Goal: Task Accomplishment & Management: Complete application form

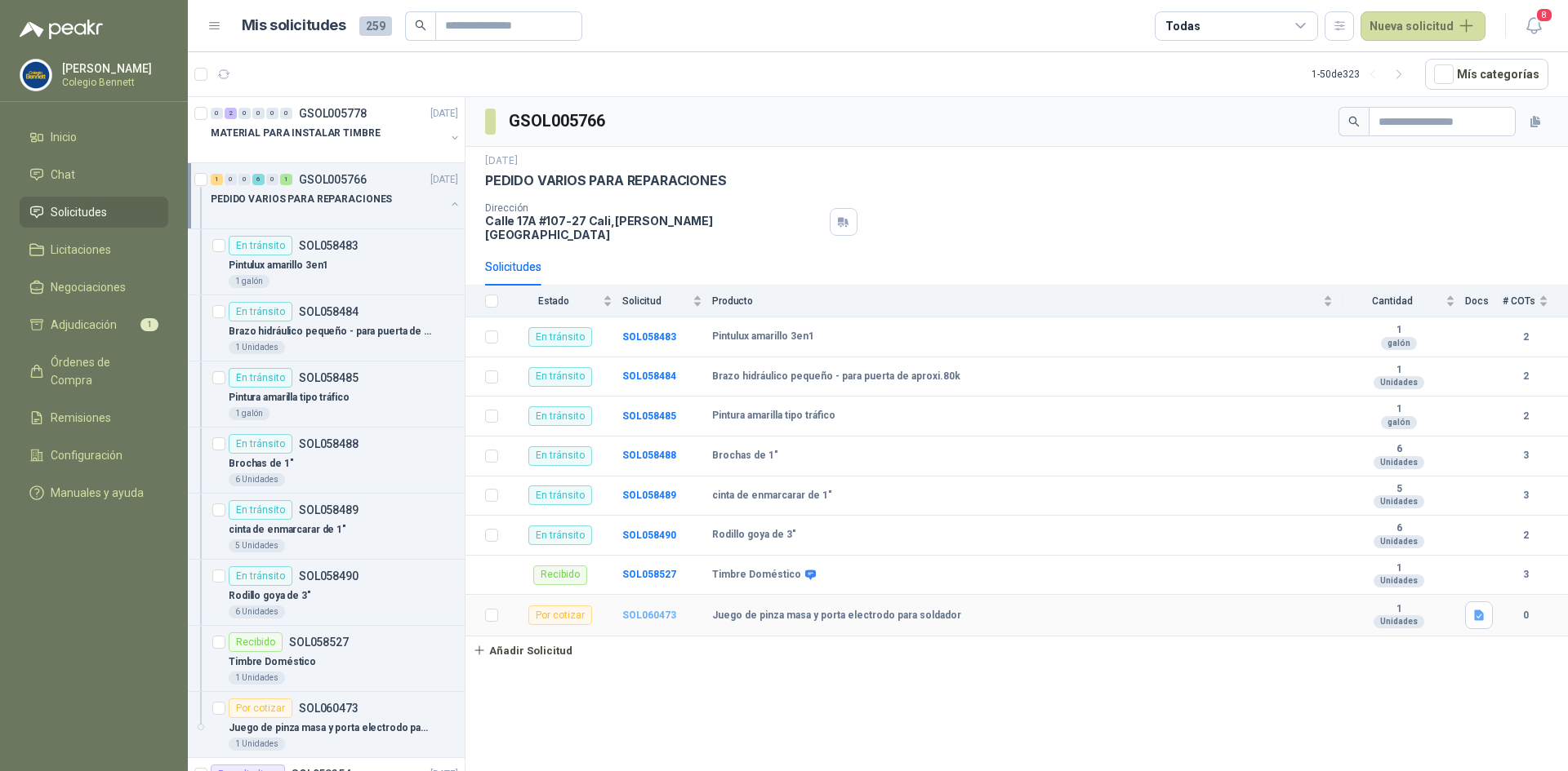
click at [645, 610] on b "SOL060473" at bounding box center [649, 616] width 54 height 12
click at [530, 641] on button "Añadir Solicitud" at bounding box center [522, 650] width 114 height 28
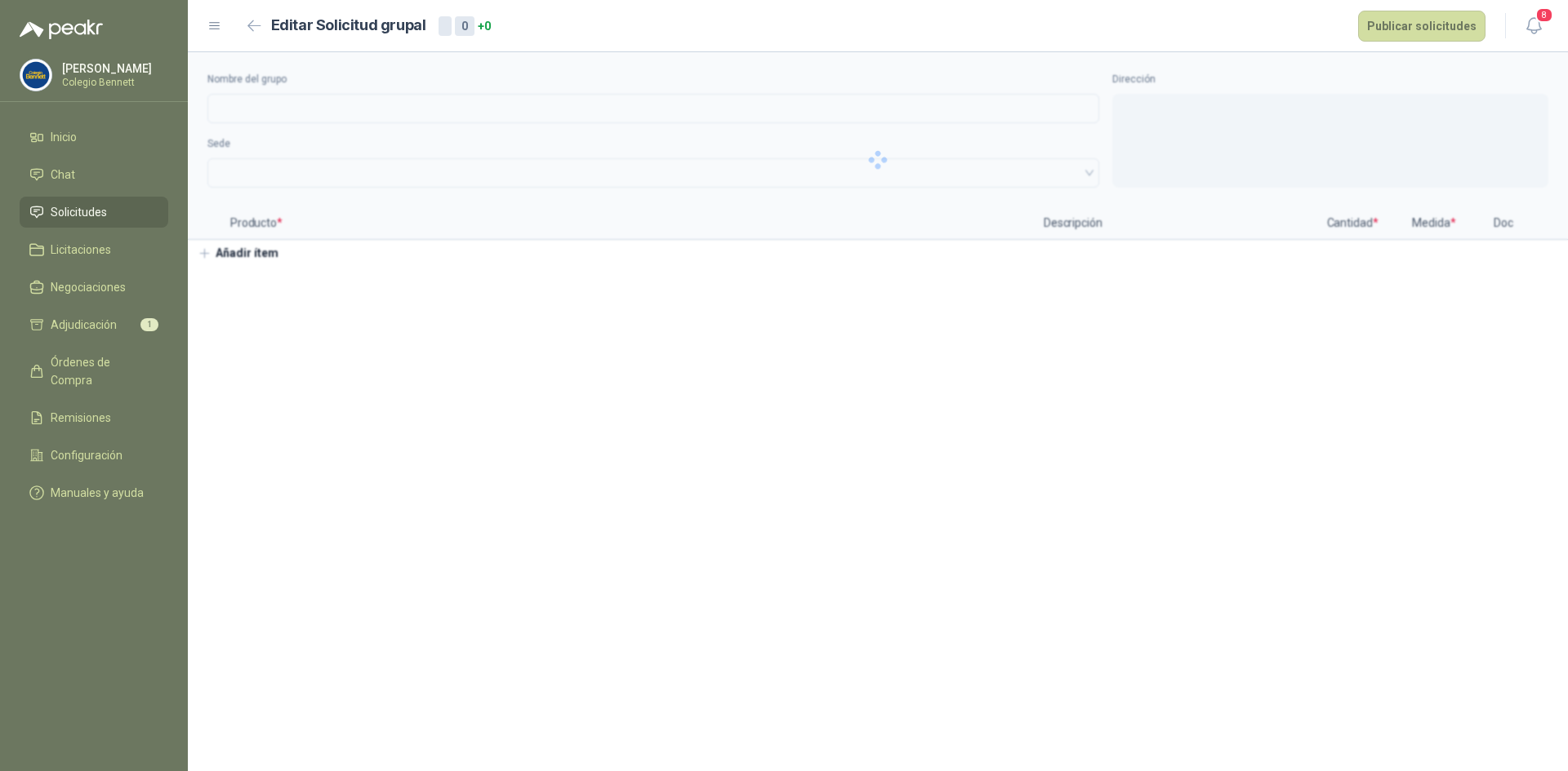
type input "**********"
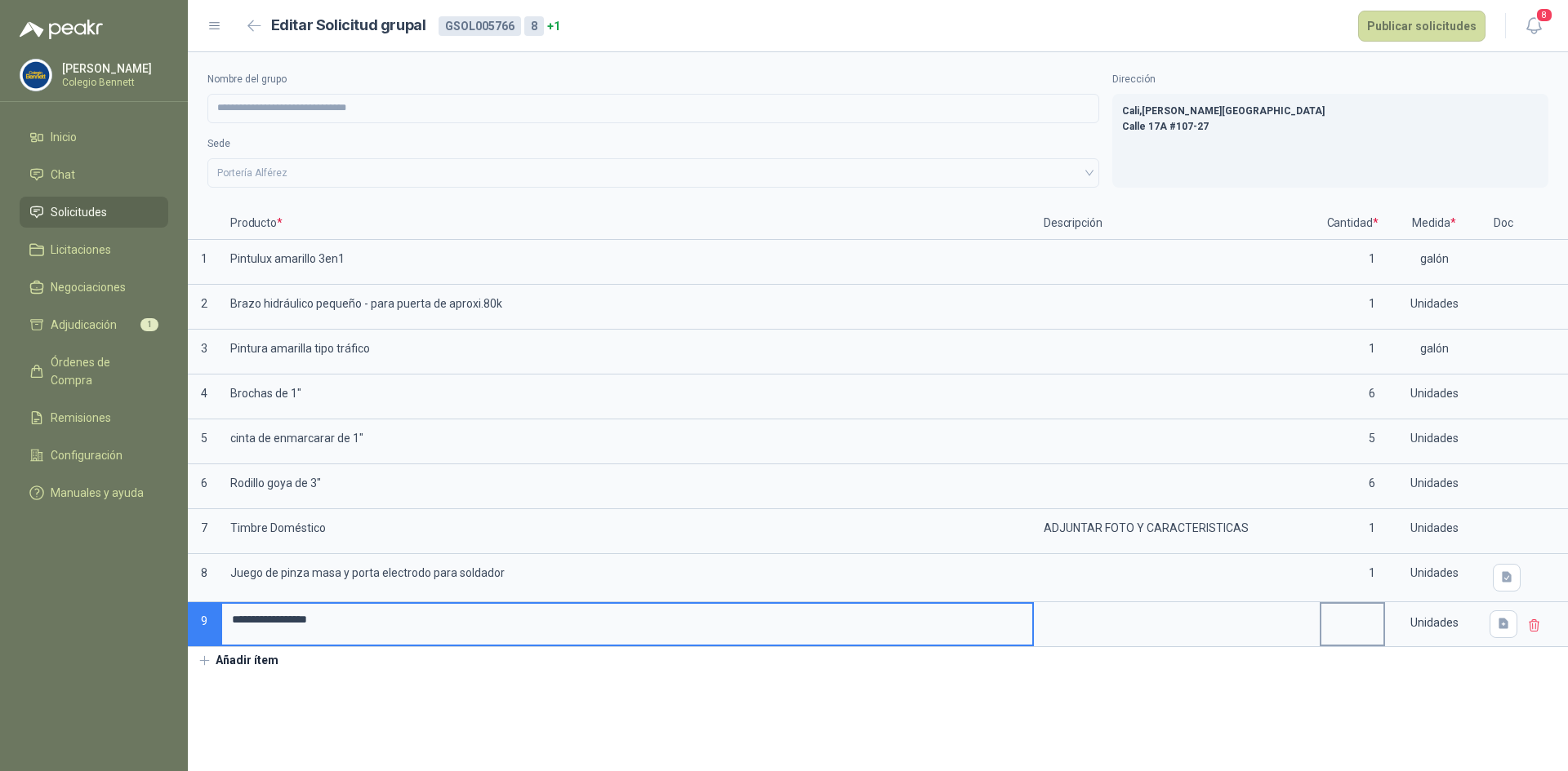
type input "**********"
click at [1364, 631] on input at bounding box center [1352, 620] width 62 height 32
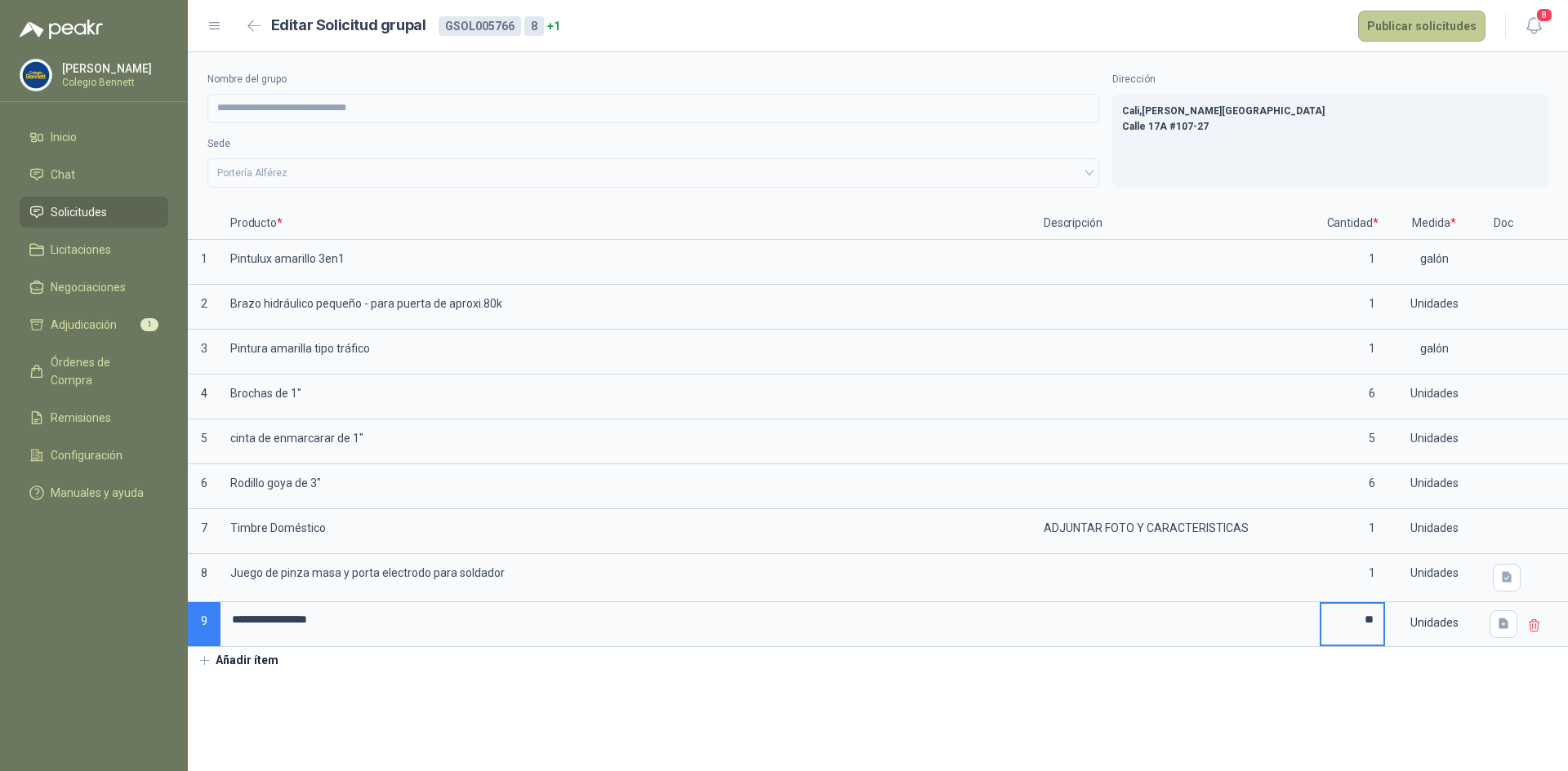
type input "**"
click at [1426, 23] on button "Publicar solicitudes" at bounding box center [1421, 26] width 127 height 31
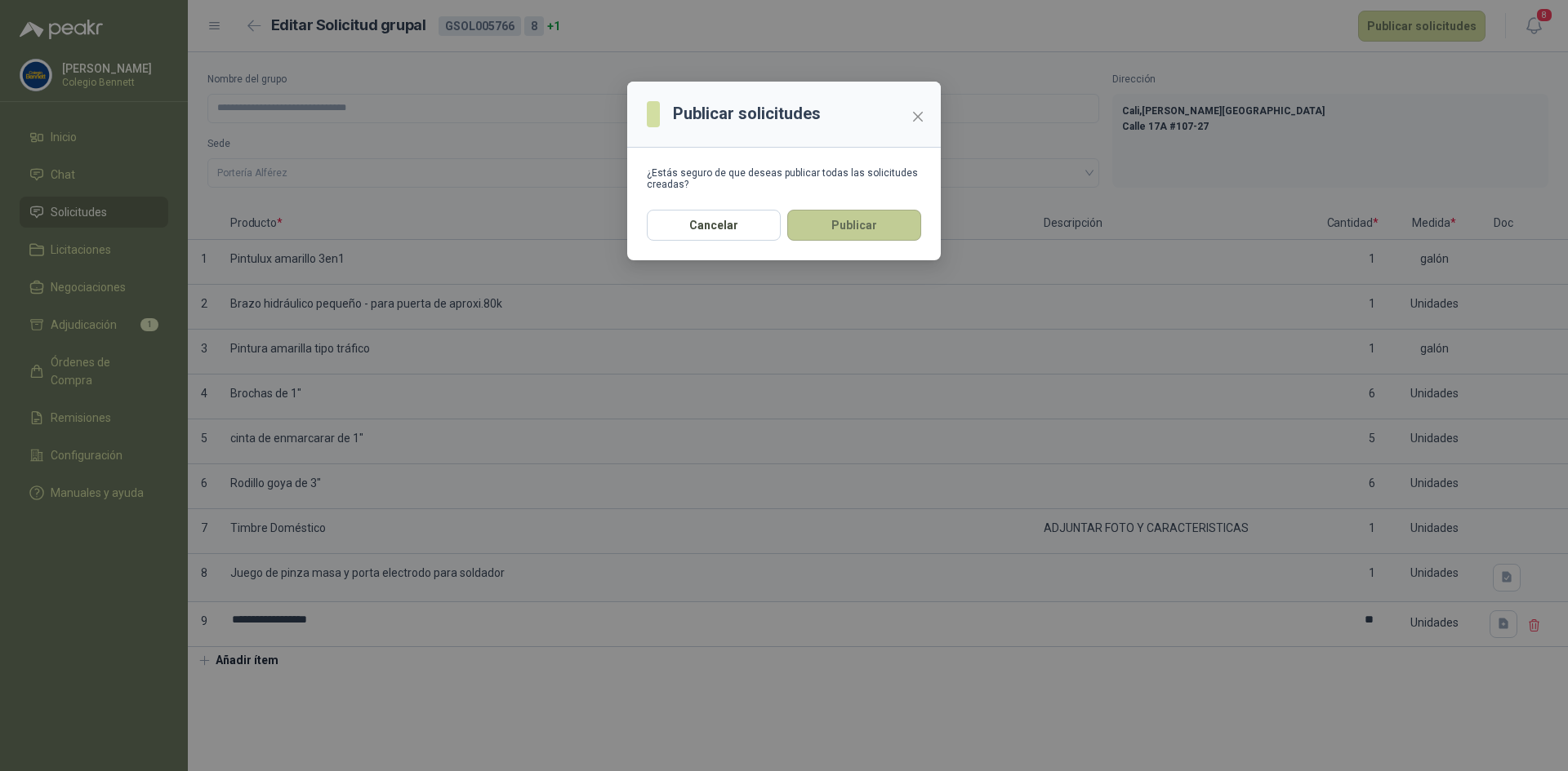
click at [855, 219] on button "Publicar" at bounding box center [854, 226] width 134 height 31
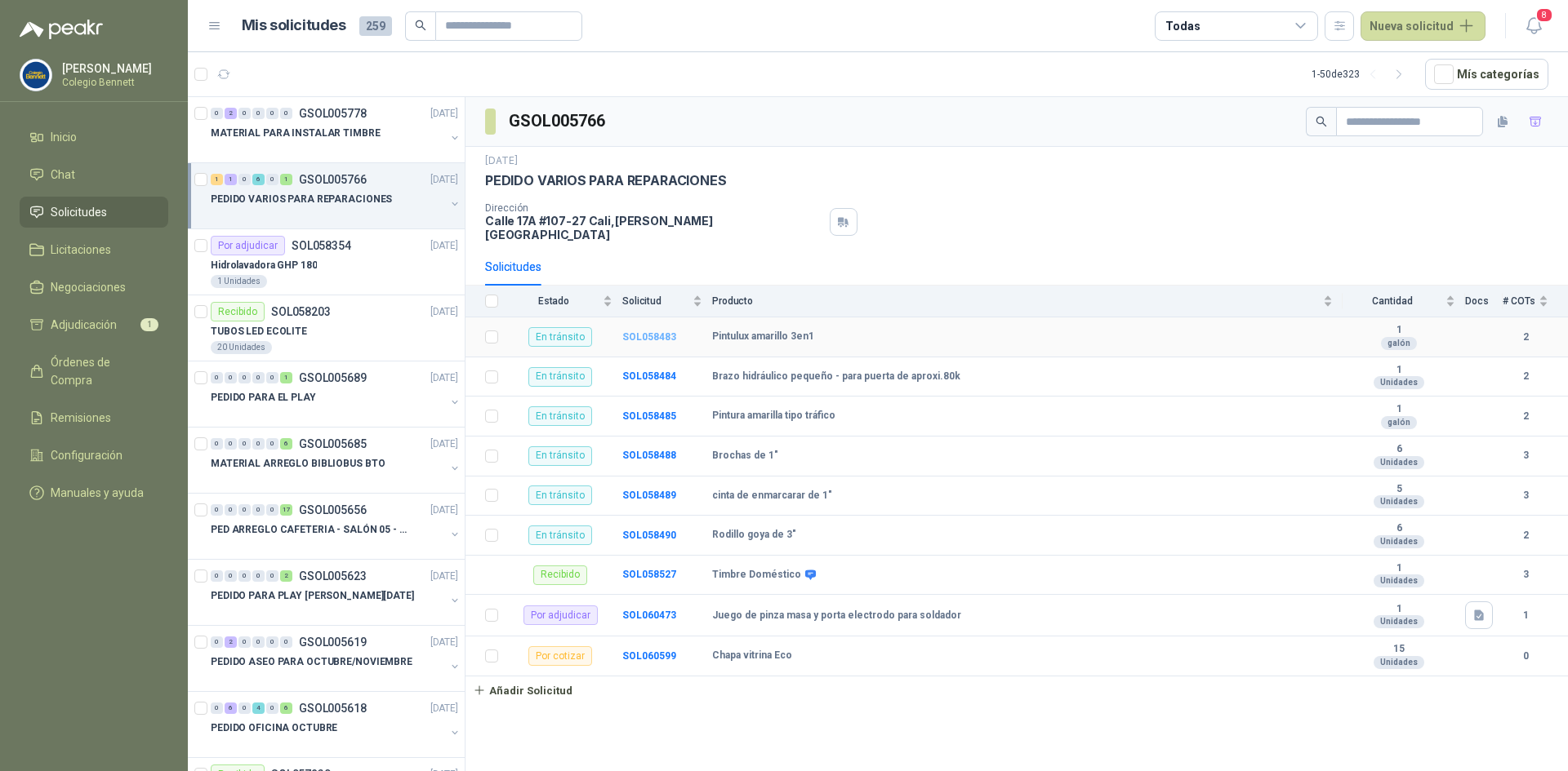
click at [650, 331] on b "SOL058483" at bounding box center [649, 337] width 54 height 12
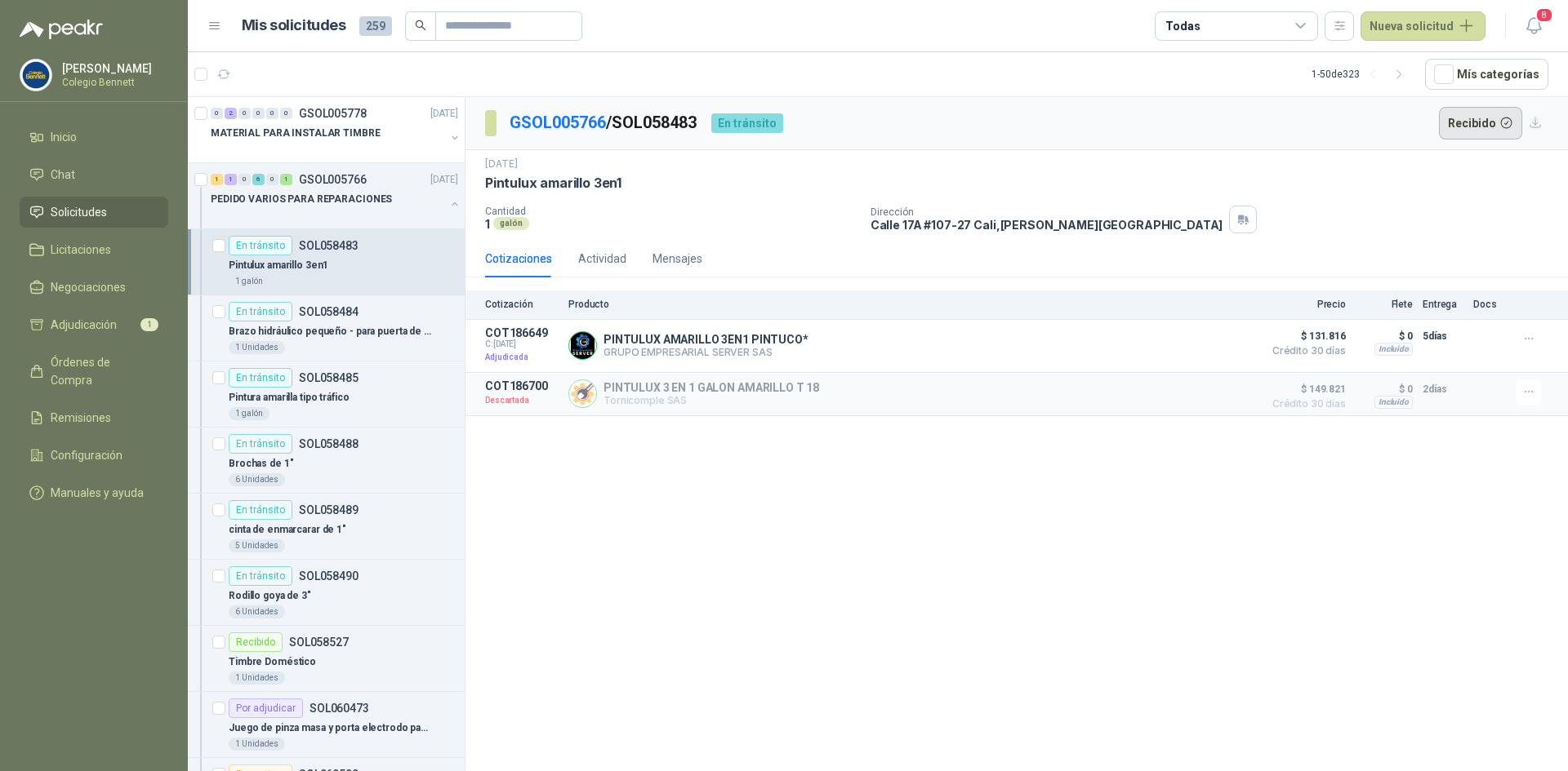
click at [1458, 123] on button "Recibido" at bounding box center [1481, 123] width 84 height 33
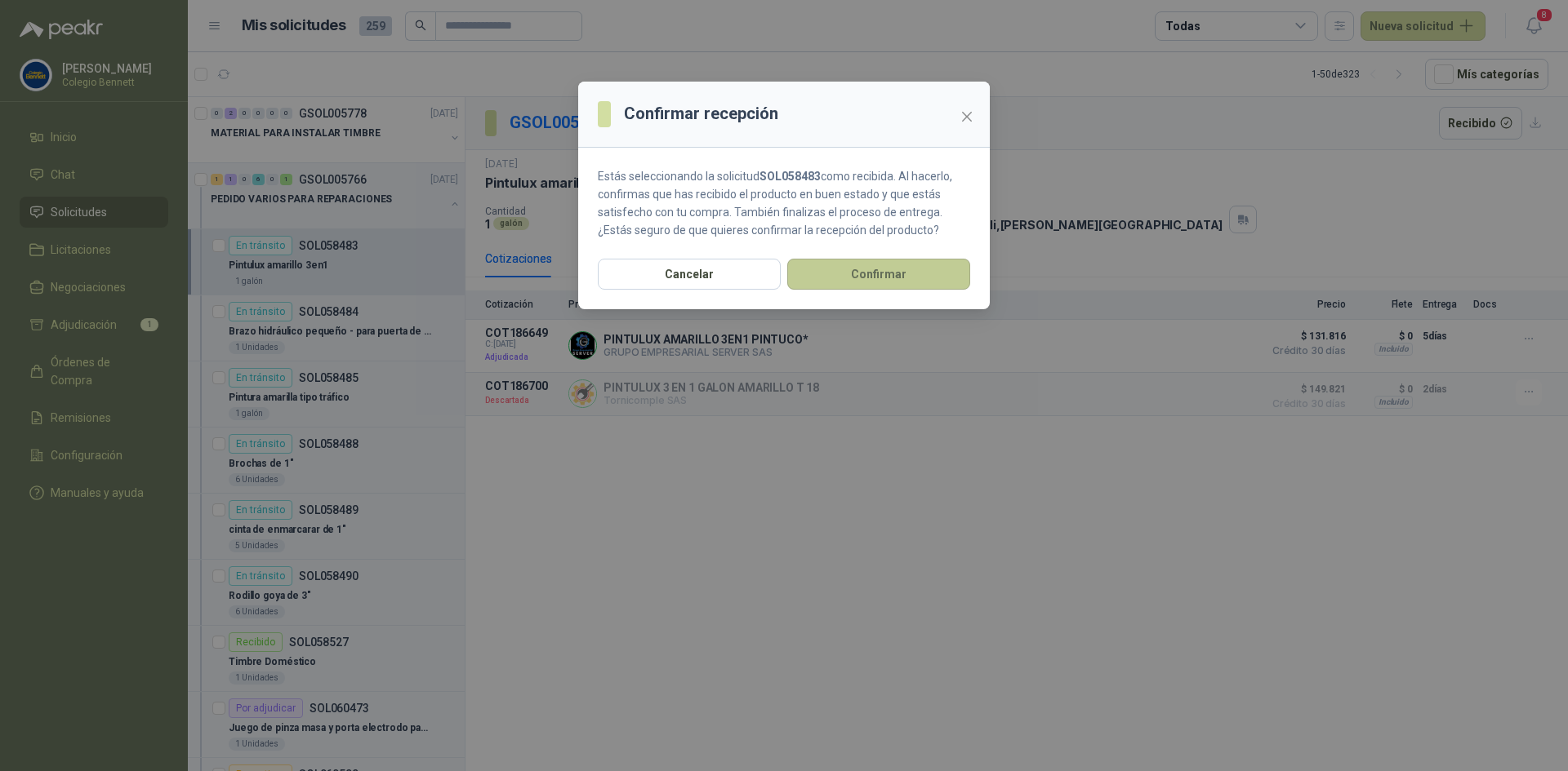
click at [894, 273] on button "Confirmar" at bounding box center [878, 274] width 183 height 31
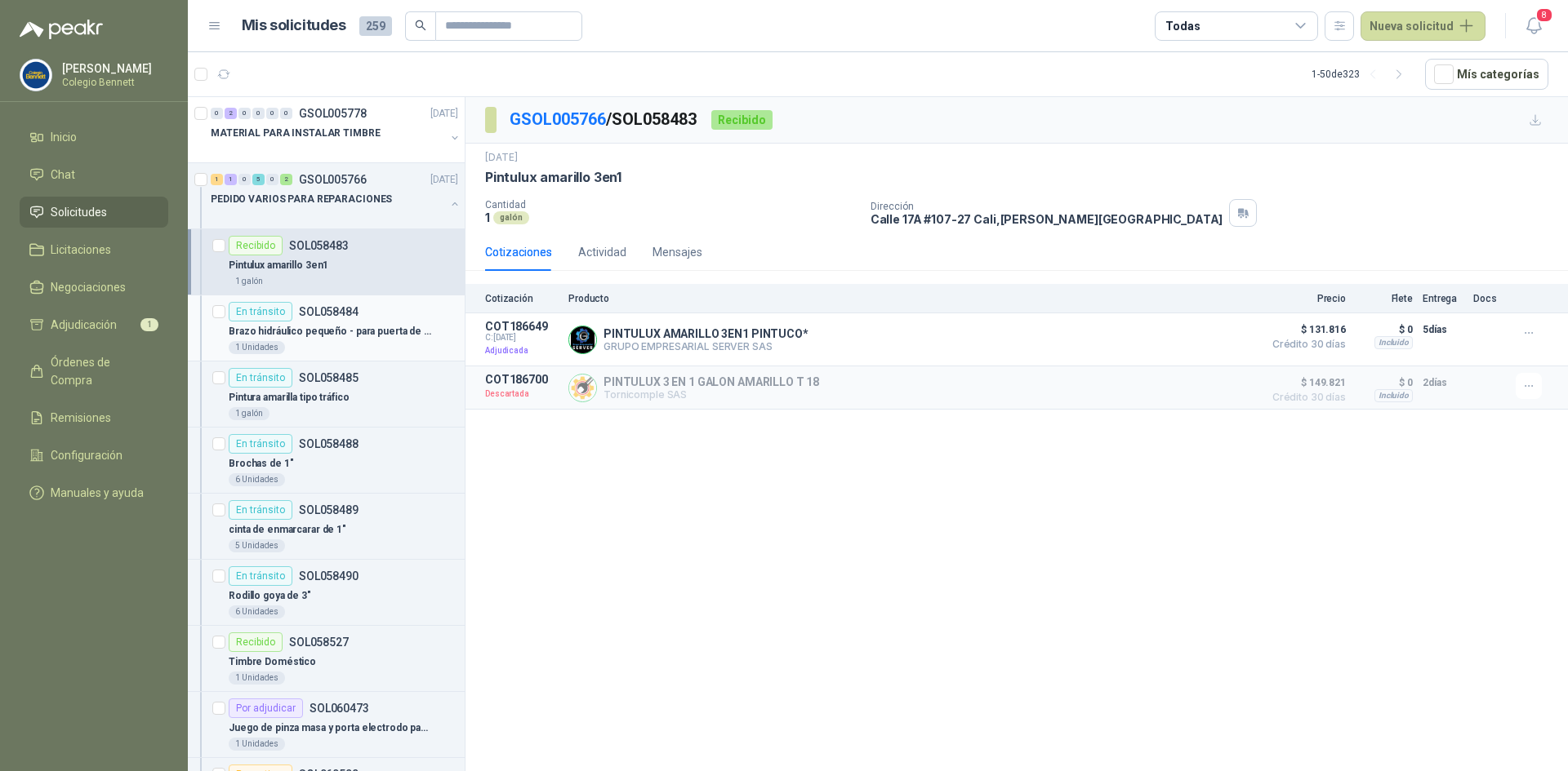
click at [375, 344] on div "1 Unidades" at bounding box center [343, 347] width 230 height 13
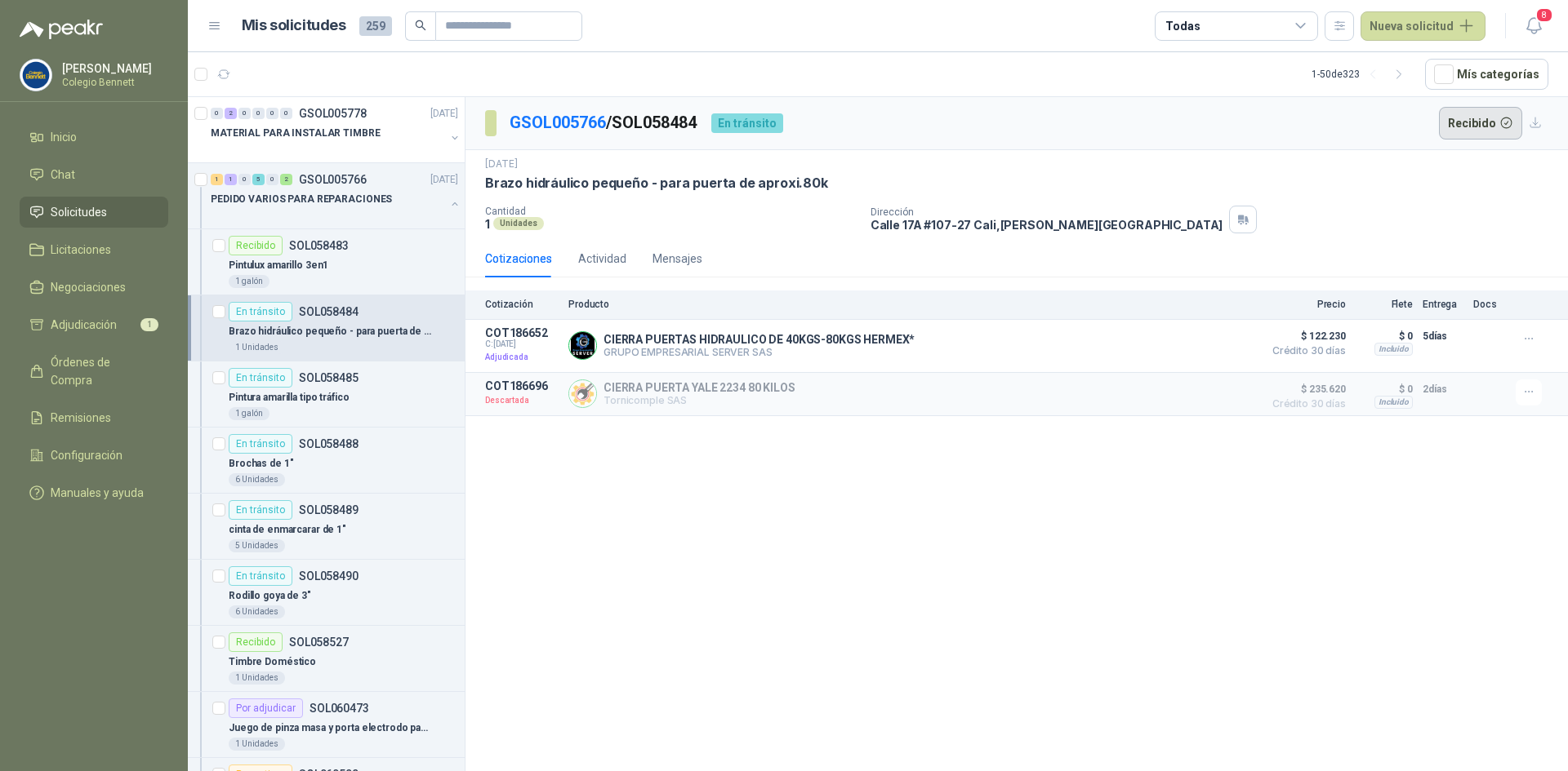
click at [1456, 127] on button "Recibido" at bounding box center [1481, 123] width 84 height 33
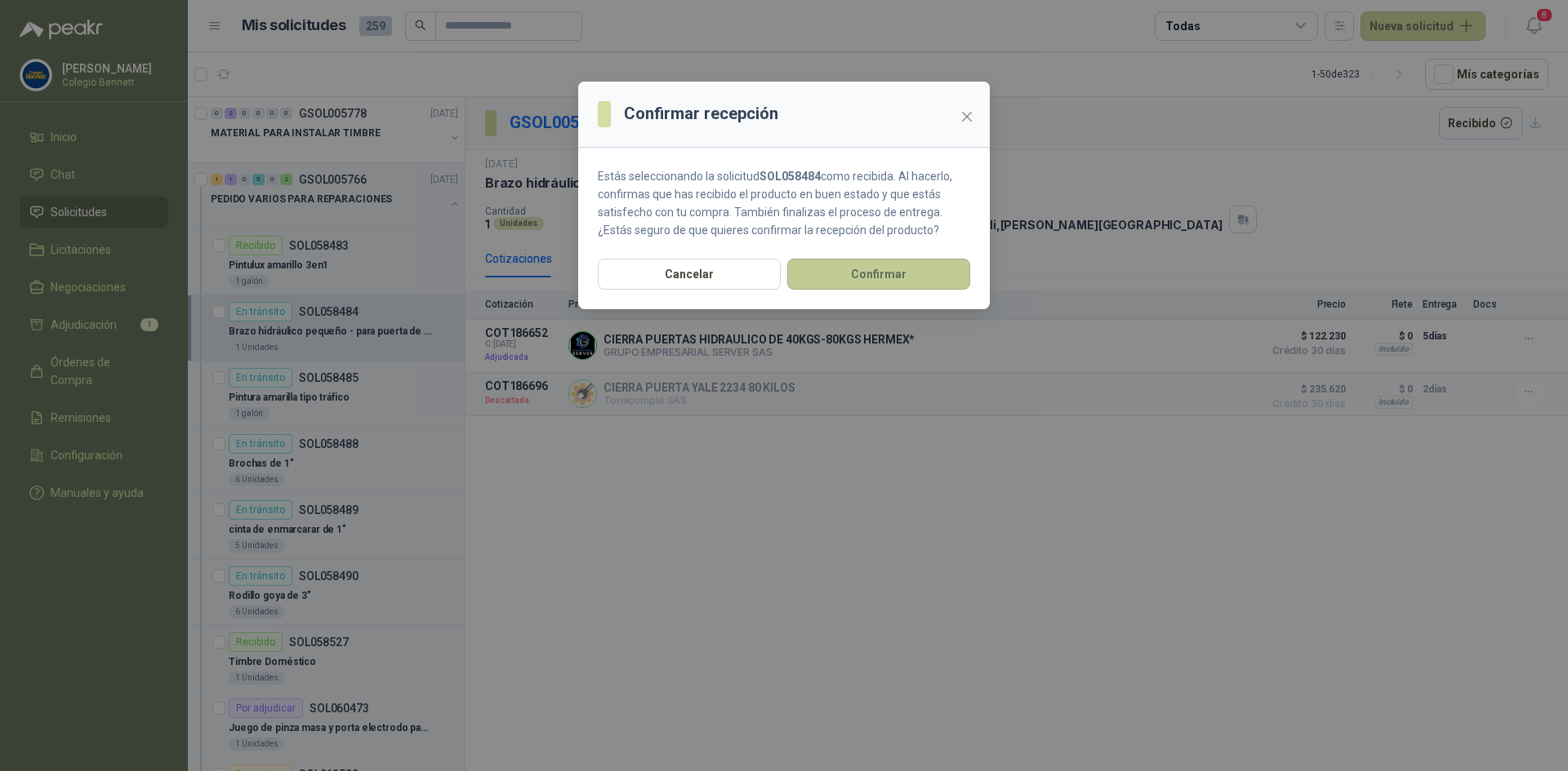
click at [877, 266] on button "Confirmar" at bounding box center [878, 274] width 183 height 31
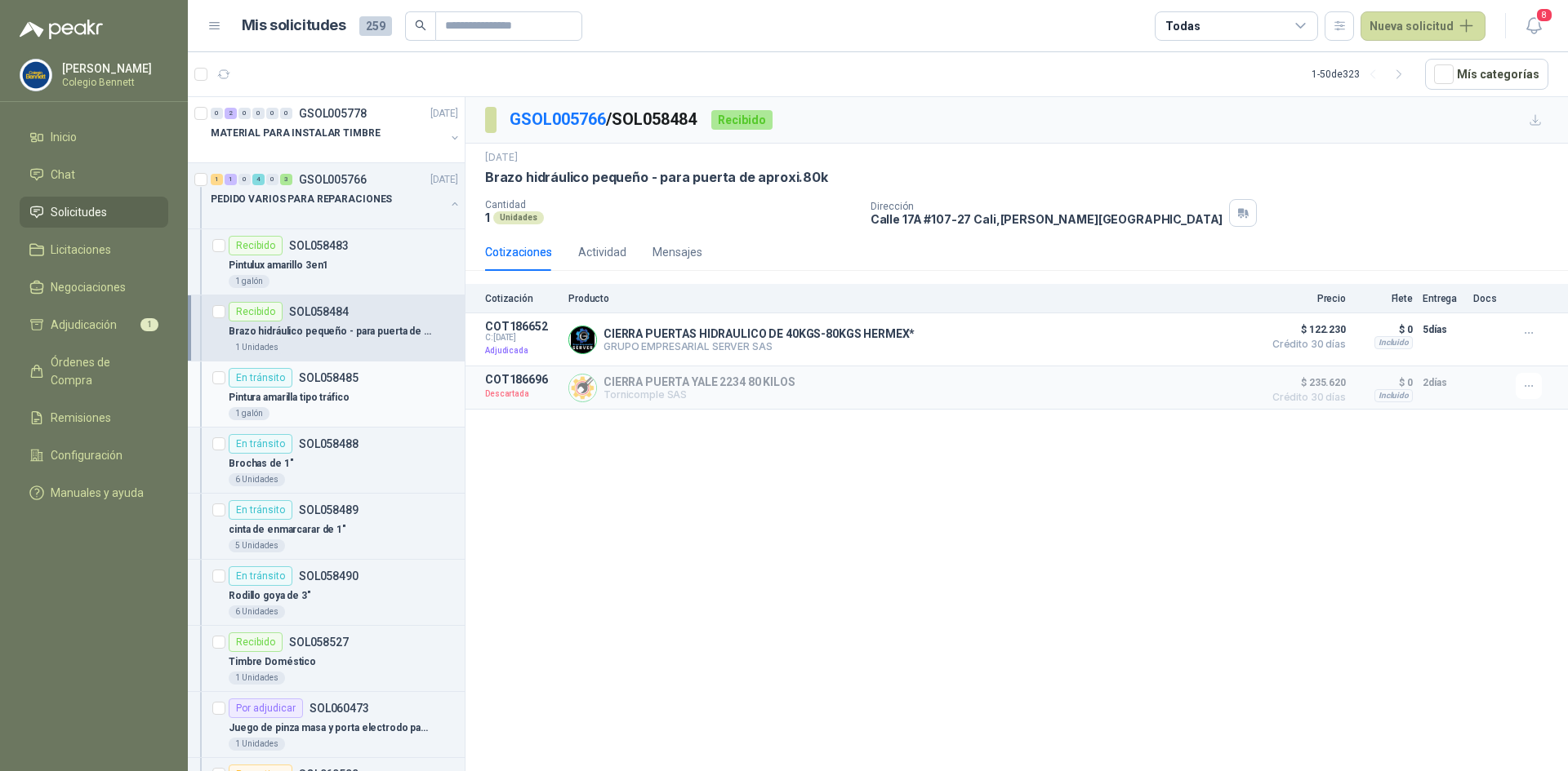
click at [382, 375] on div "En tránsito SOL058485" at bounding box center [343, 378] width 230 height 19
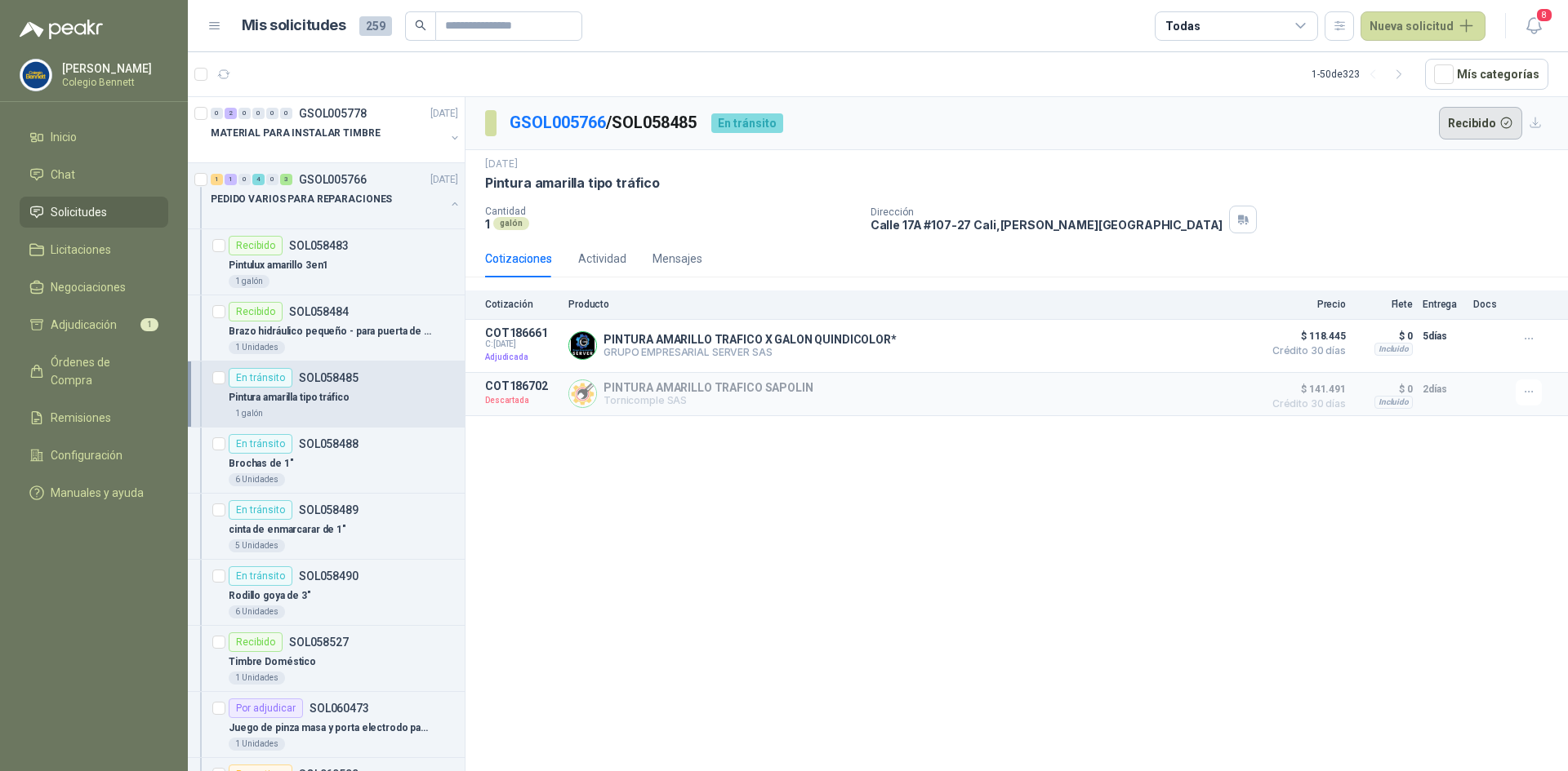
click at [1464, 123] on button "Recibido" at bounding box center [1481, 123] width 84 height 33
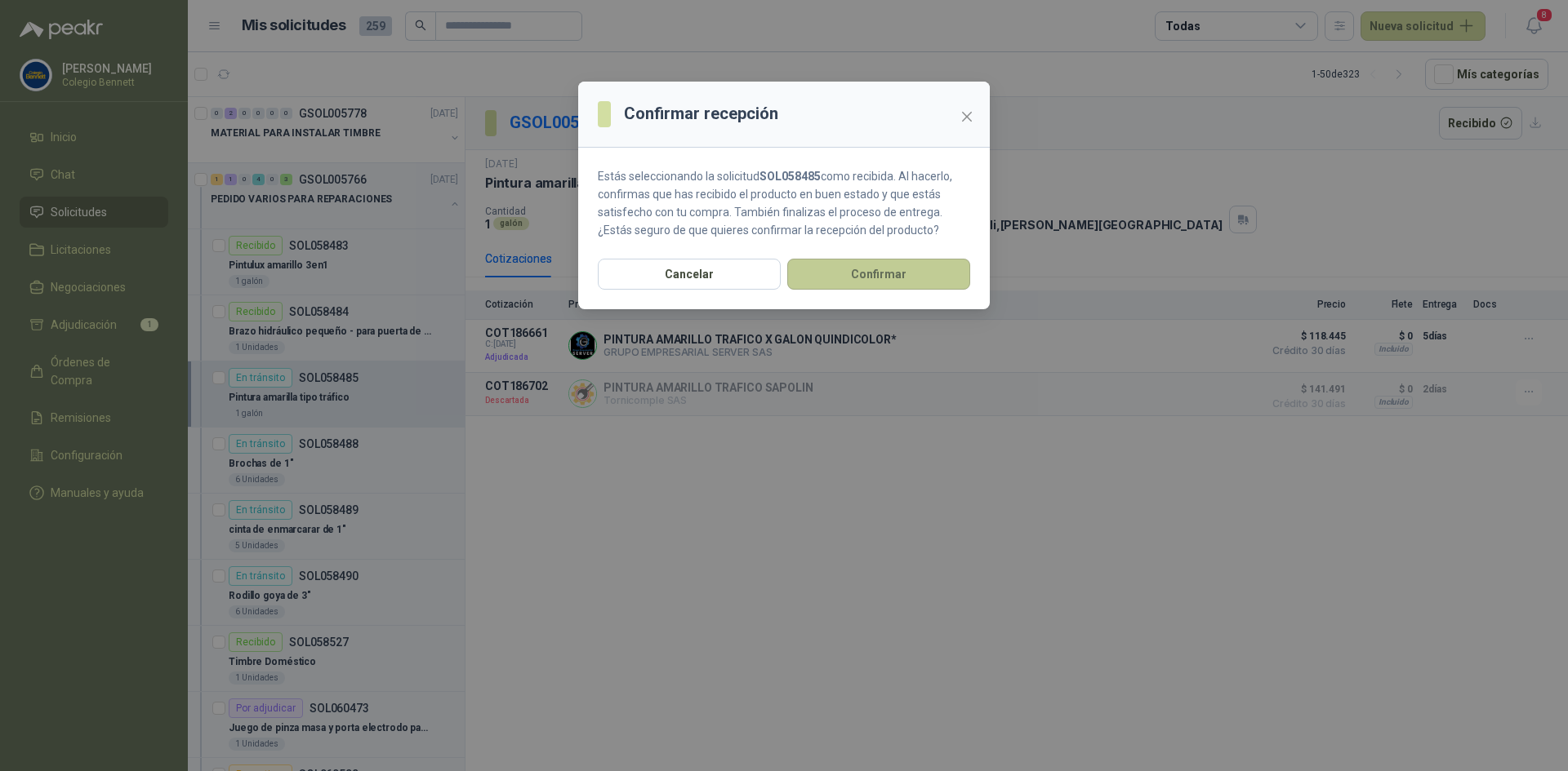
click at [946, 274] on button "Confirmar" at bounding box center [878, 274] width 183 height 31
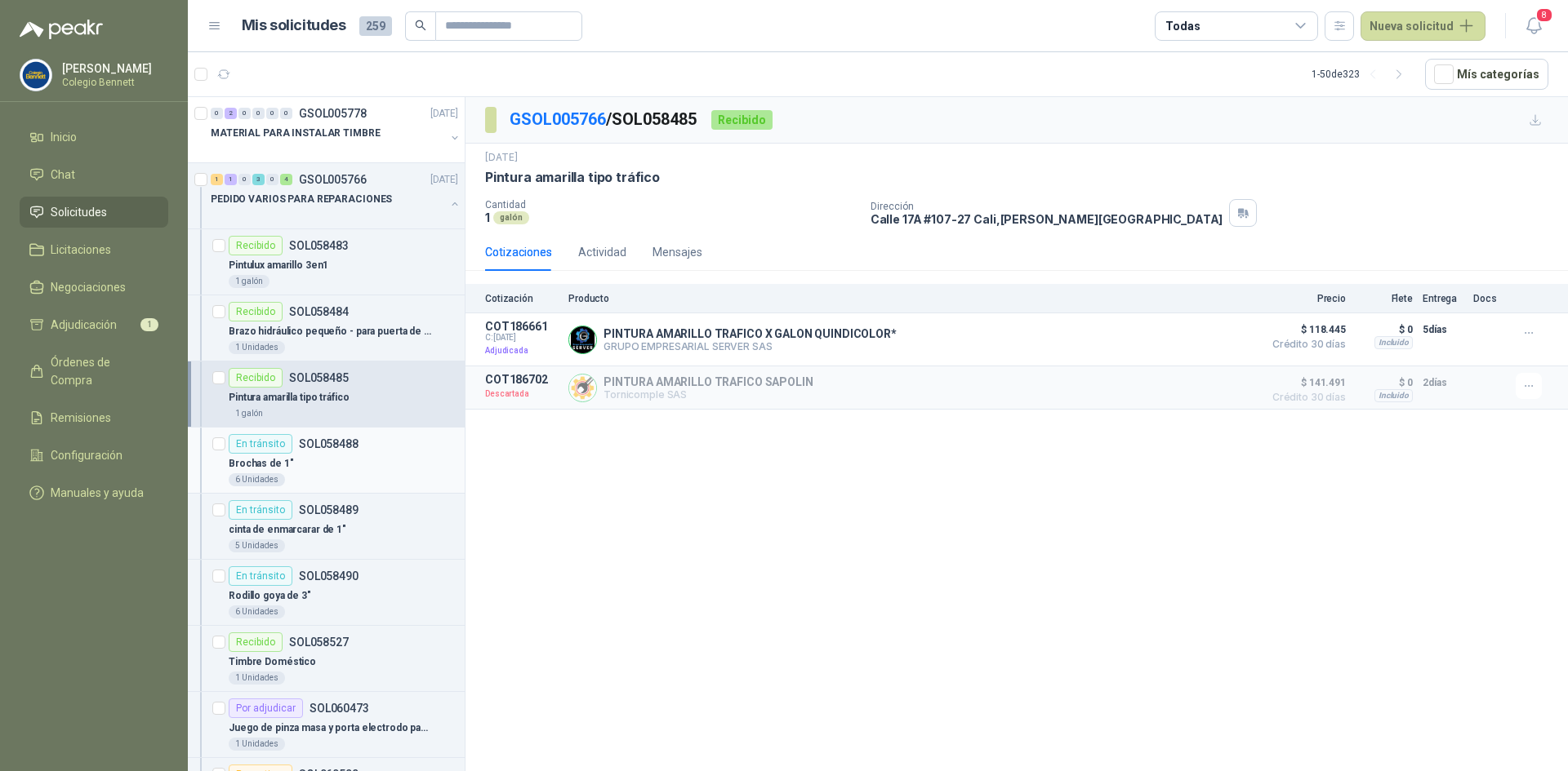
click at [314, 464] on div "Brochas de 1"" at bounding box center [343, 464] width 230 height 19
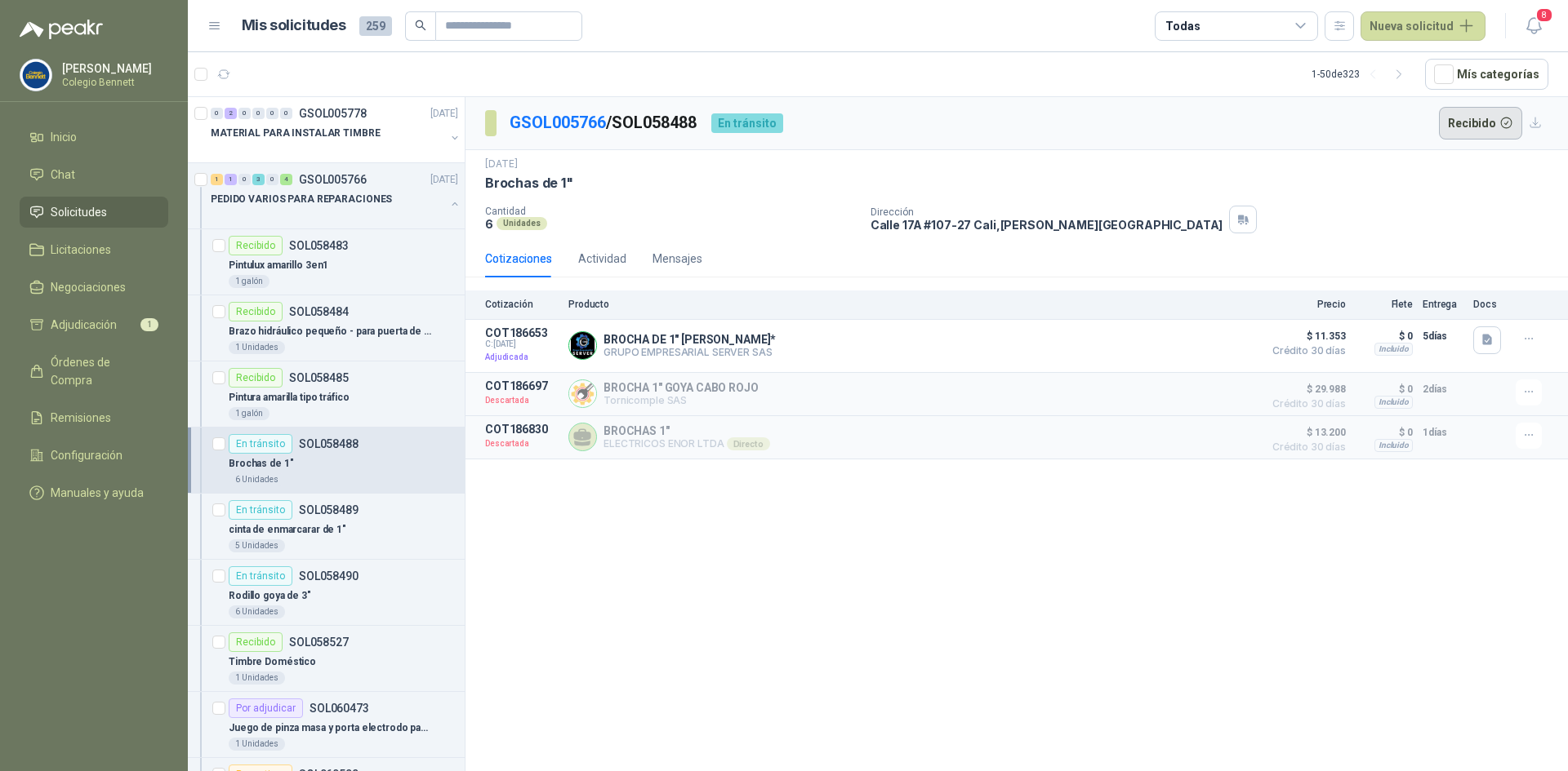
click at [1461, 119] on button "Recibido" at bounding box center [1481, 123] width 84 height 33
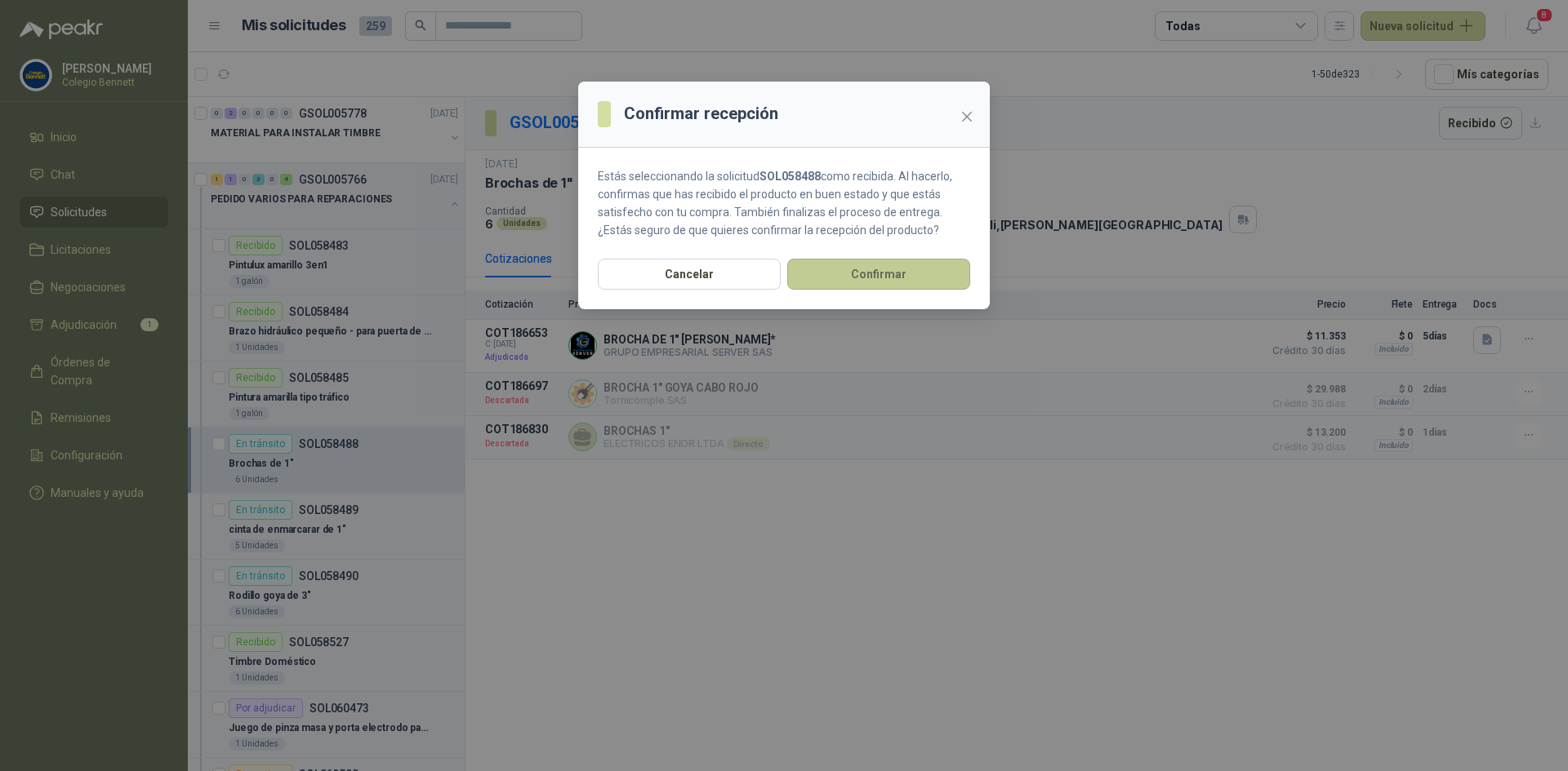
click at [919, 270] on button "Confirmar" at bounding box center [878, 274] width 183 height 31
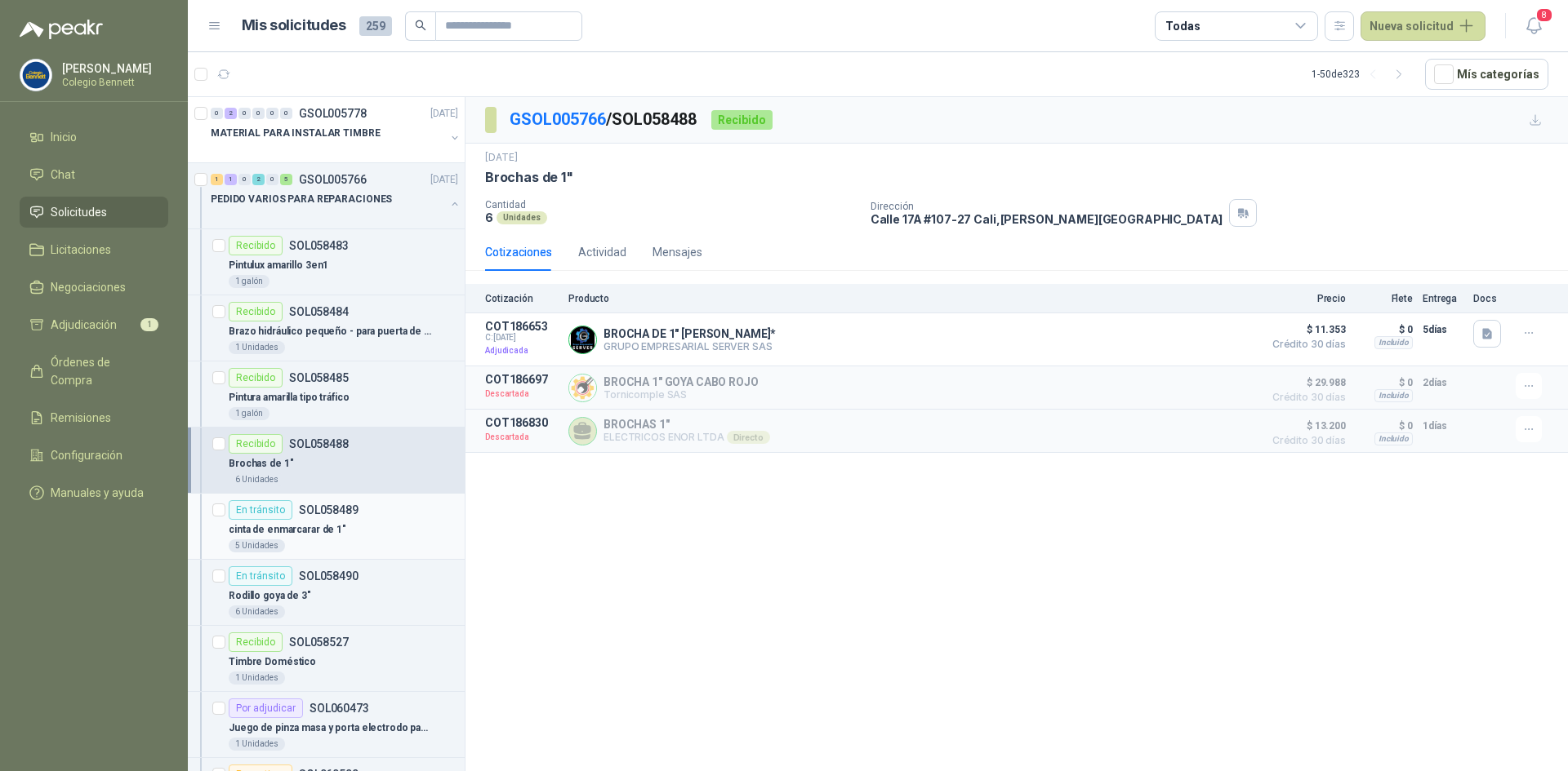
click at [333, 508] on p "SOL058489" at bounding box center [329, 510] width 60 height 12
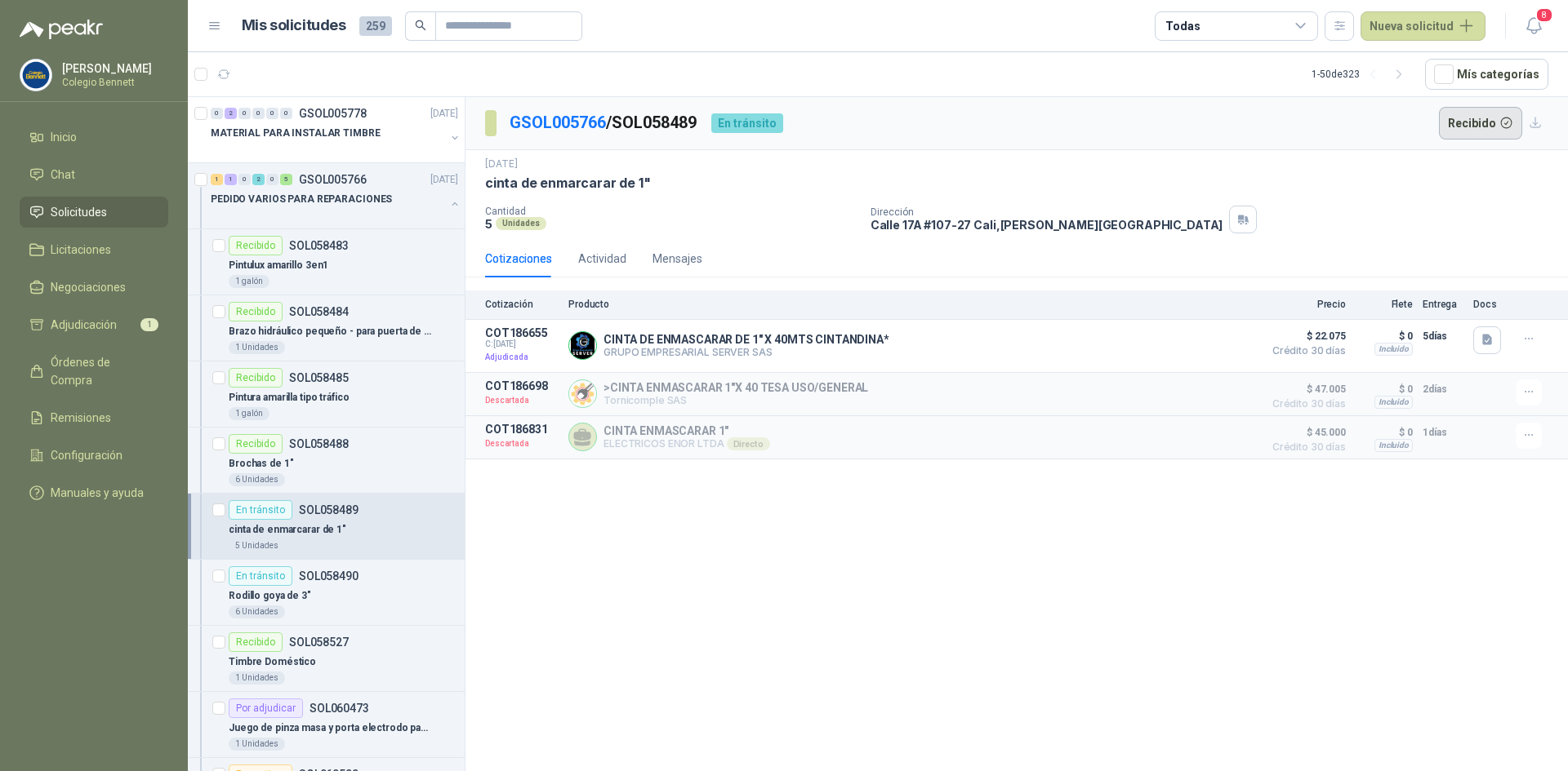
click at [1486, 119] on button "Recibido" at bounding box center [1481, 123] width 84 height 33
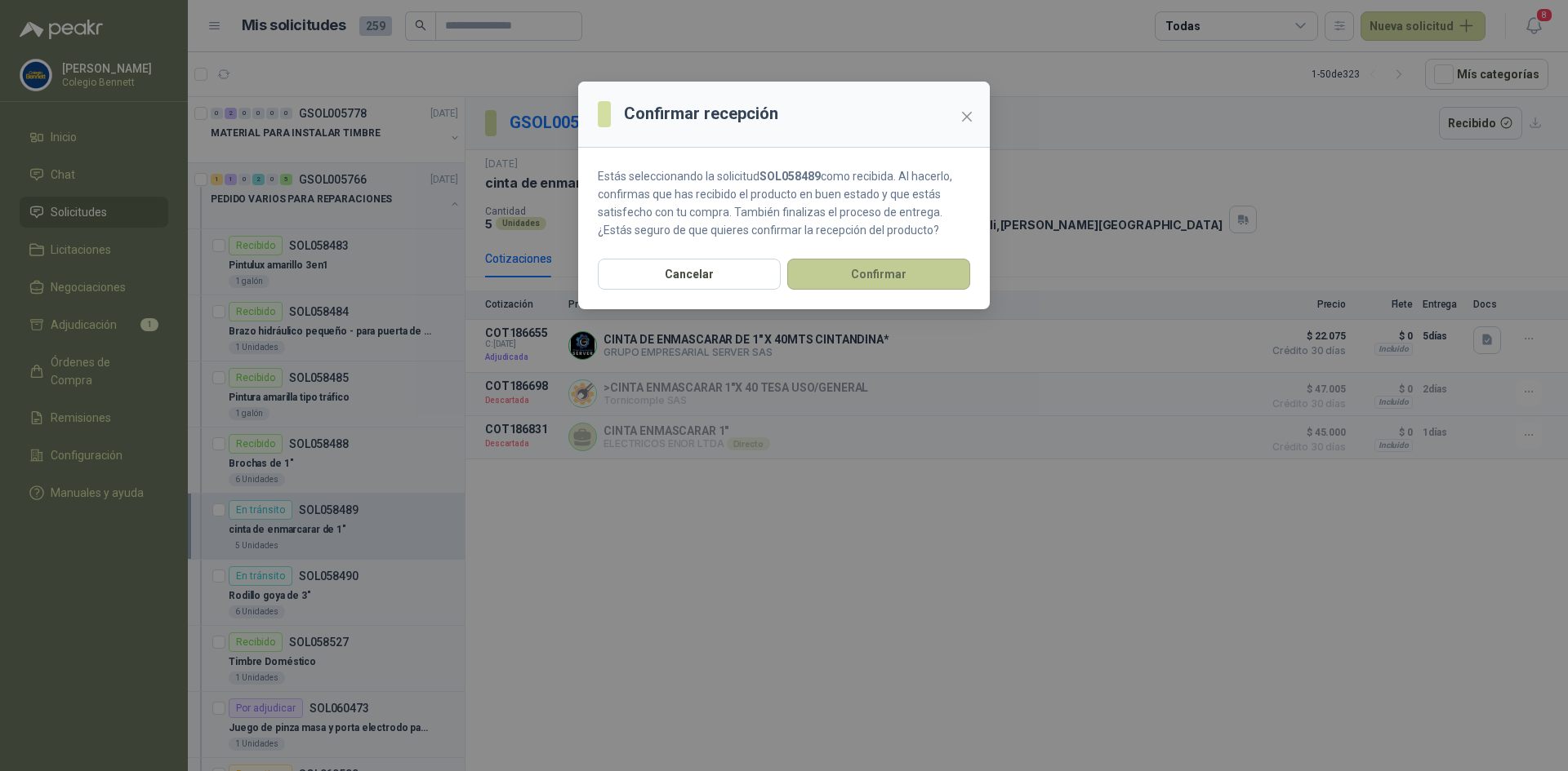
click at [920, 267] on button "Confirmar" at bounding box center [878, 274] width 183 height 31
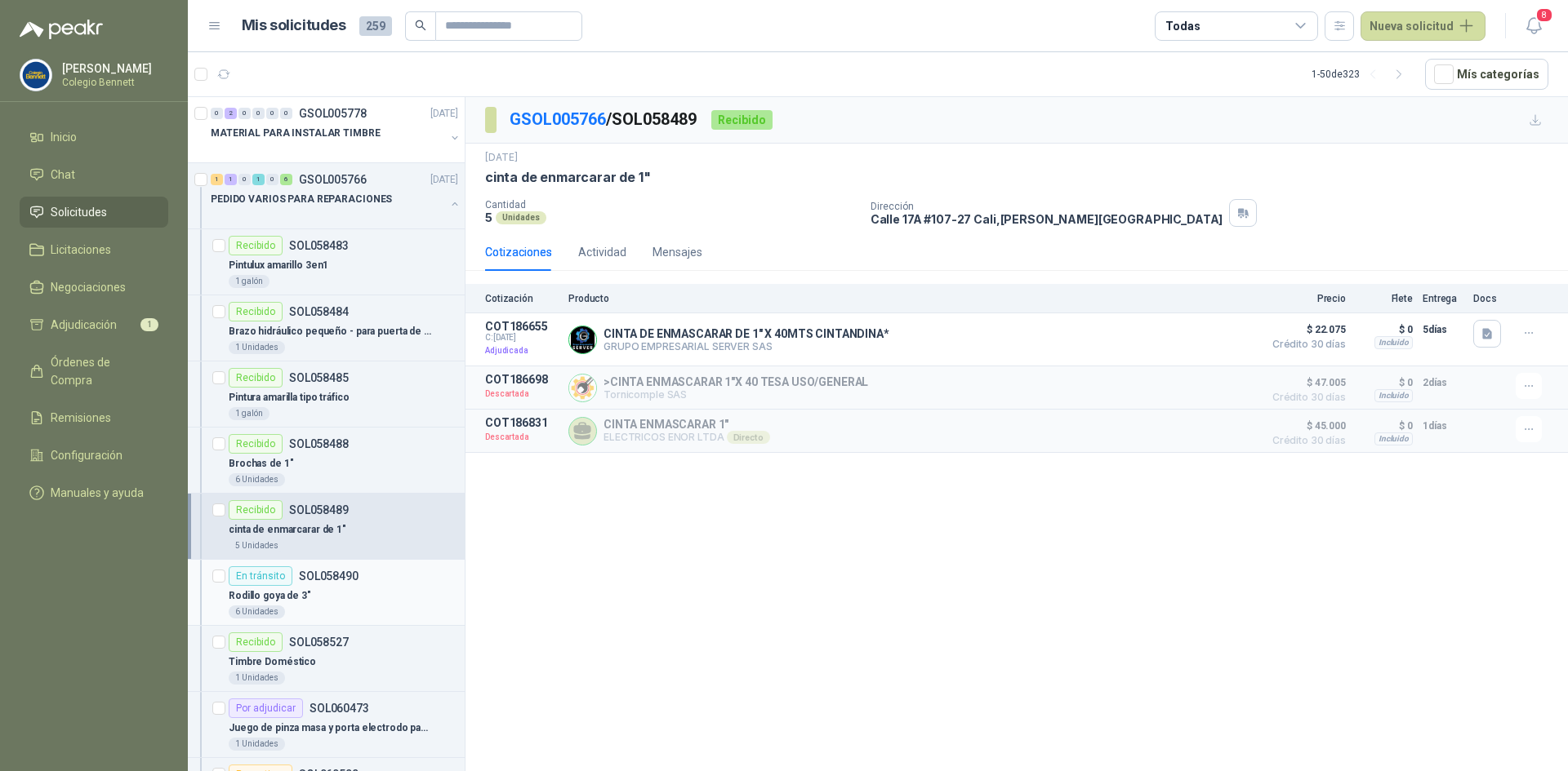
click at [362, 594] on div "Rodillo goya de 3"" at bounding box center [343, 596] width 230 height 19
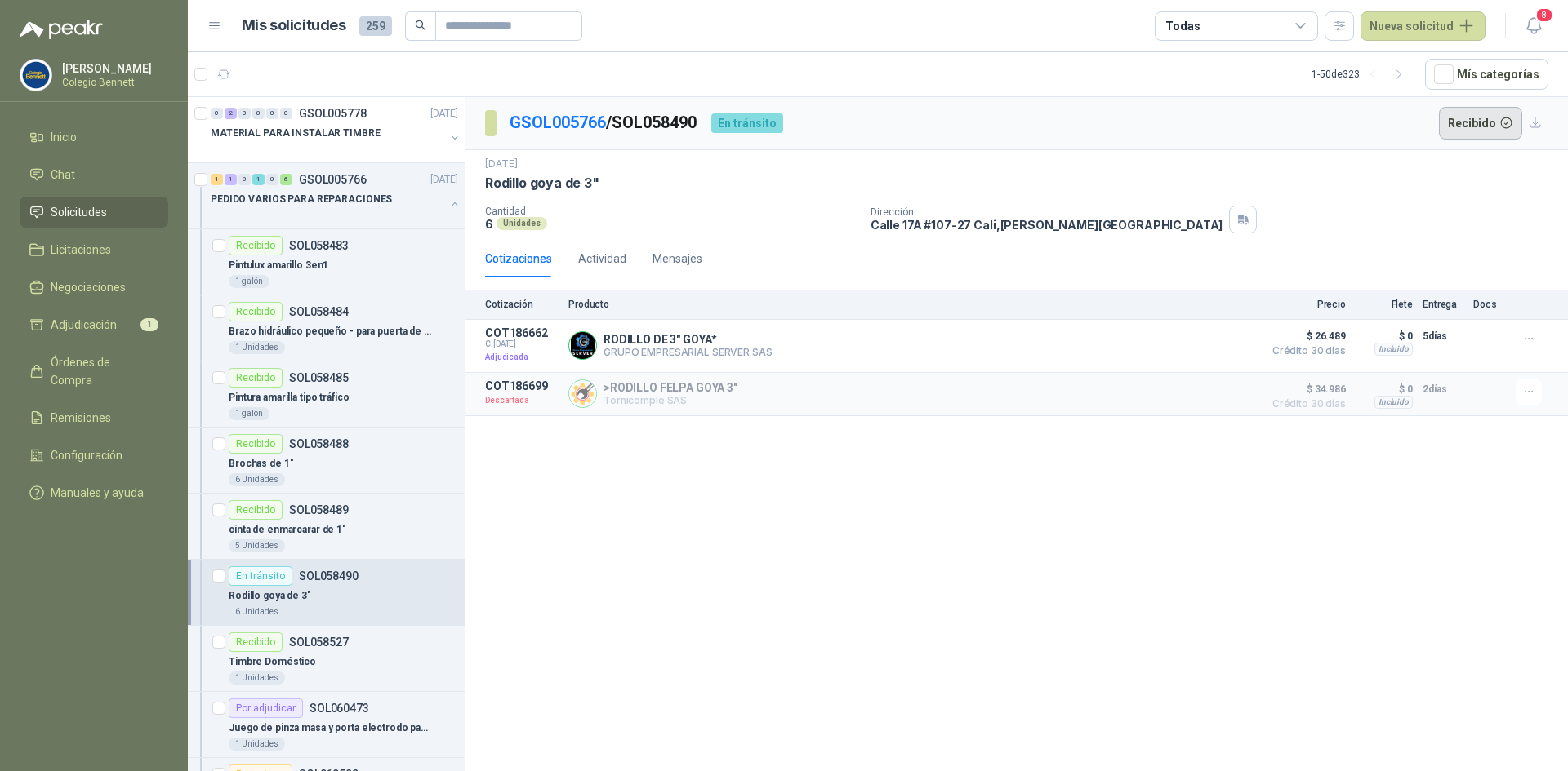
click at [1472, 122] on button "Recibido" at bounding box center [1481, 123] width 84 height 33
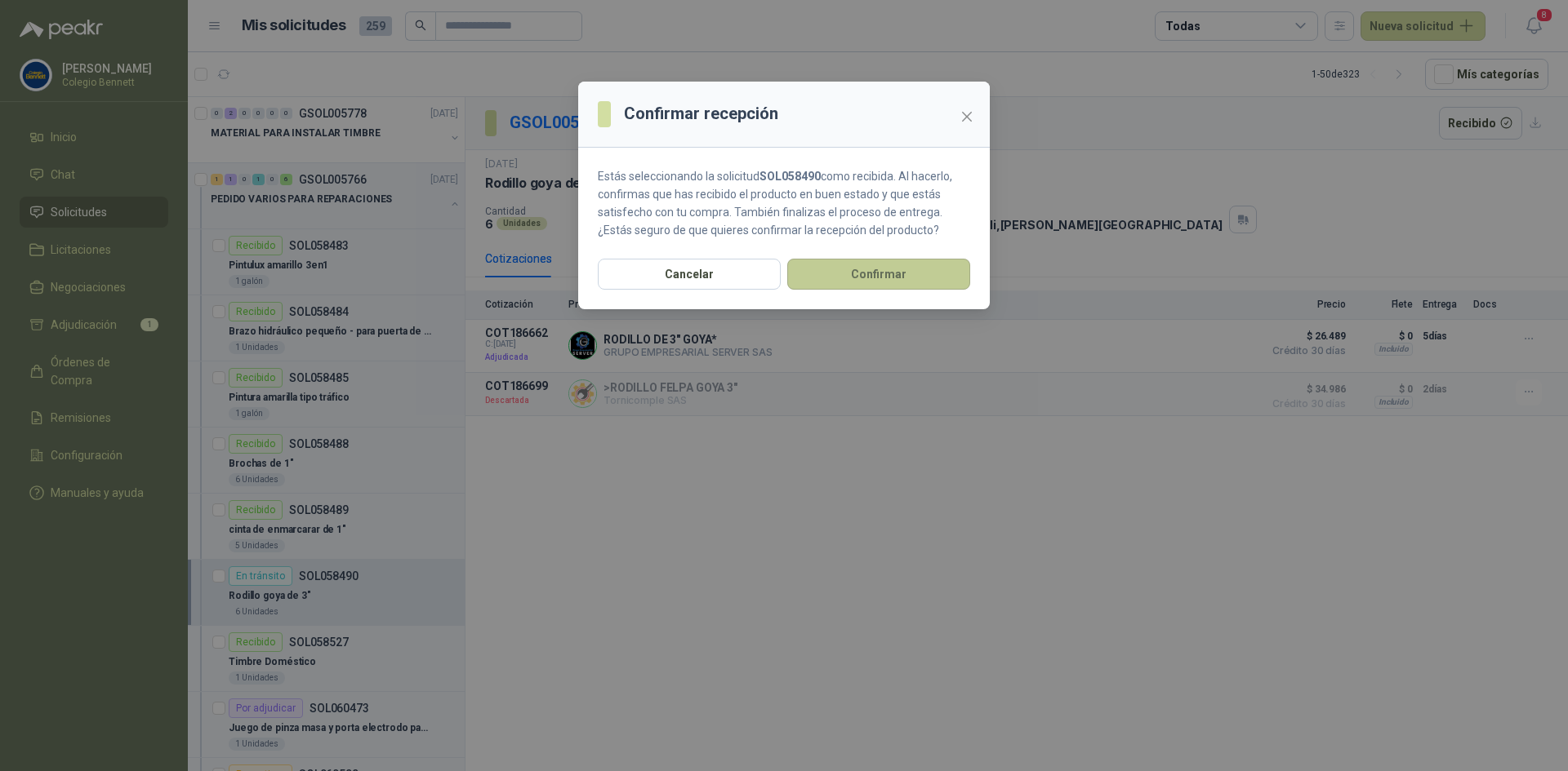
click at [862, 262] on button "Confirmar" at bounding box center [878, 274] width 183 height 31
